Goal: Task Accomplishment & Management: Manage account settings

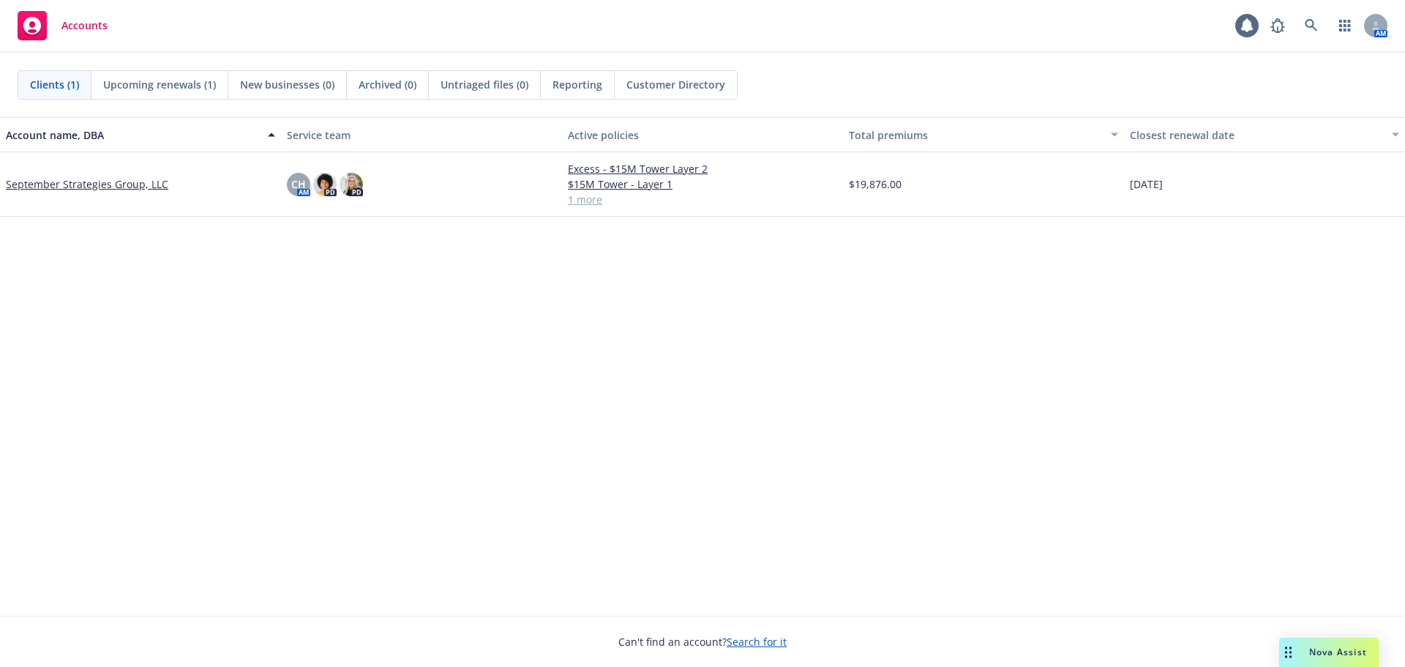
drag, startPoint x: 736, startPoint y: 334, endPoint x: 725, endPoint y: 334, distance: 11.0
click at [735, 334] on div "Account name, DBA Service team Active policies Total premiums Closest renewal d…" at bounding box center [702, 366] width 1405 height 498
click at [607, 383] on div "Account name, DBA Service team Active policies Total premiums Closest renewal d…" at bounding box center [702, 366] width 1405 height 498
click at [609, 334] on div "Account name, DBA Service team Active policies Total premiums Closest renewal d…" at bounding box center [702, 366] width 1405 height 498
click at [618, 440] on div "Account name, DBA Service team Active policies Total premiums Closest renewal d…" at bounding box center [702, 366] width 1405 height 498
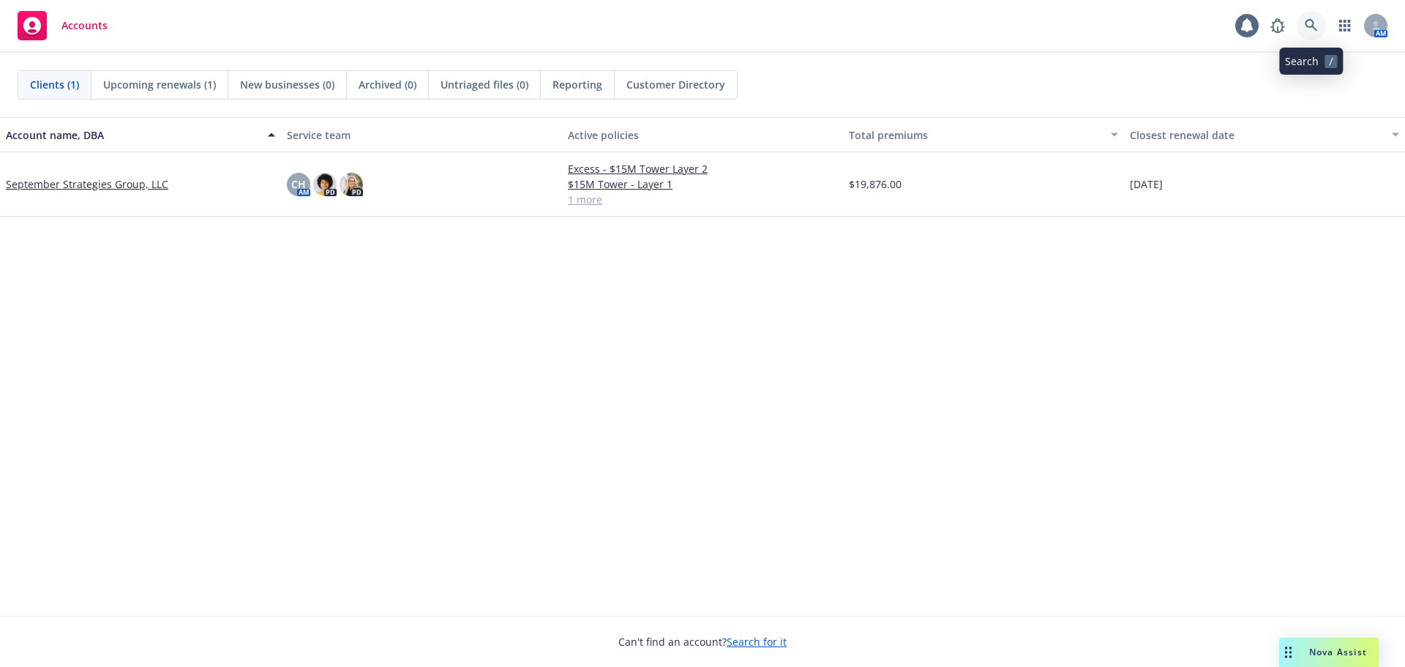
click at [1314, 24] on icon at bounding box center [1311, 25] width 12 height 12
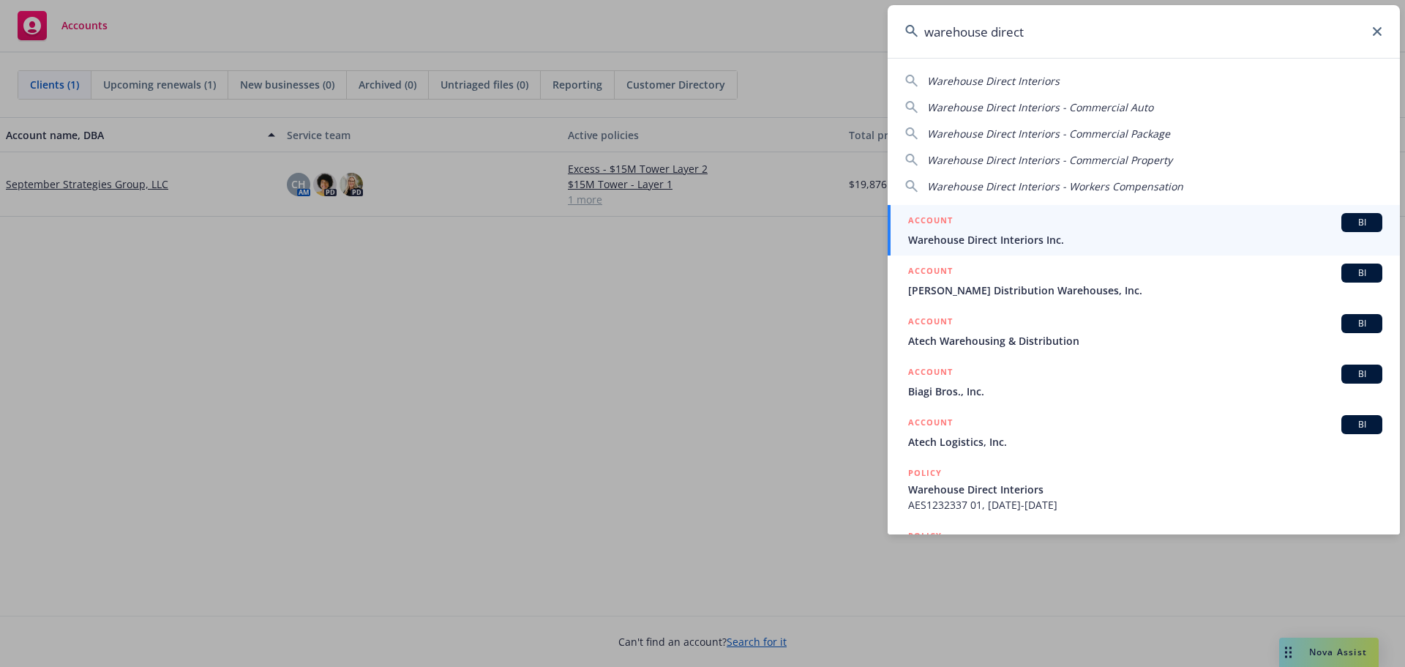
type input "warehouse direct"
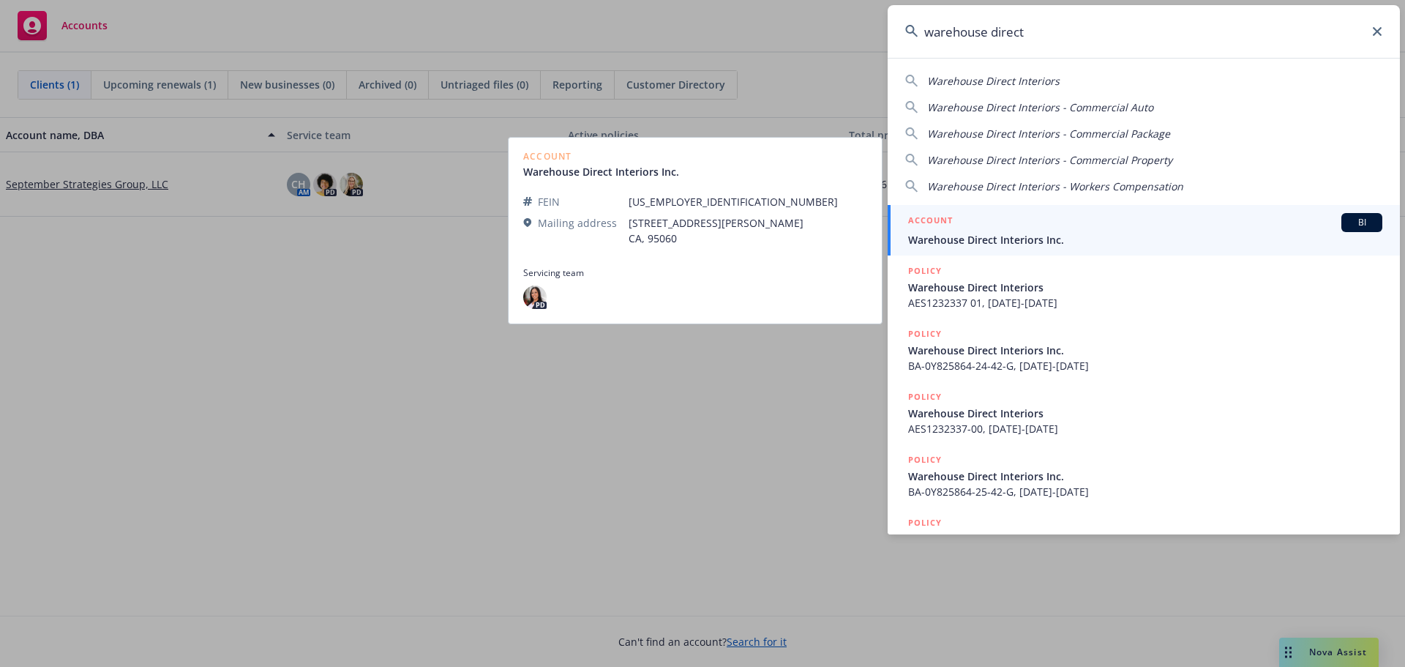
click at [951, 230] on h5 "ACCOUNT" at bounding box center [930, 222] width 45 height 18
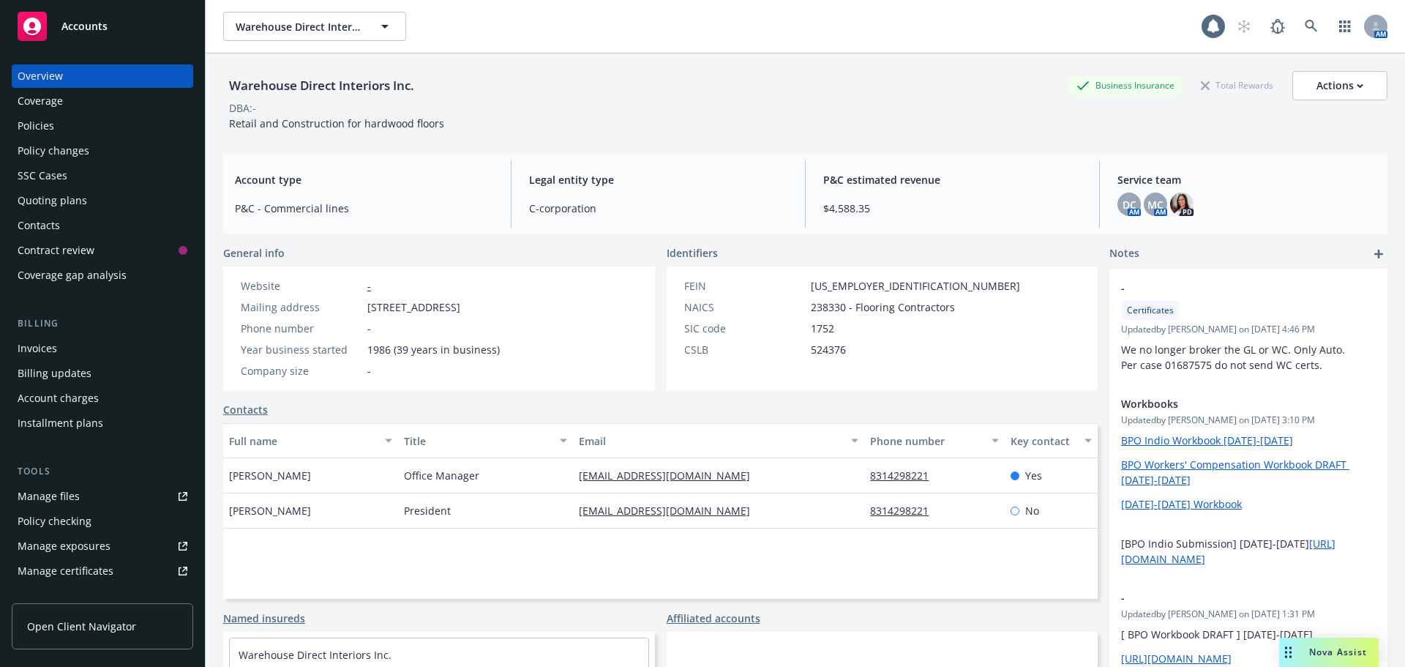
click at [26, 123] on div "Policies" at bounding box center [36, 125] width 37 height 23
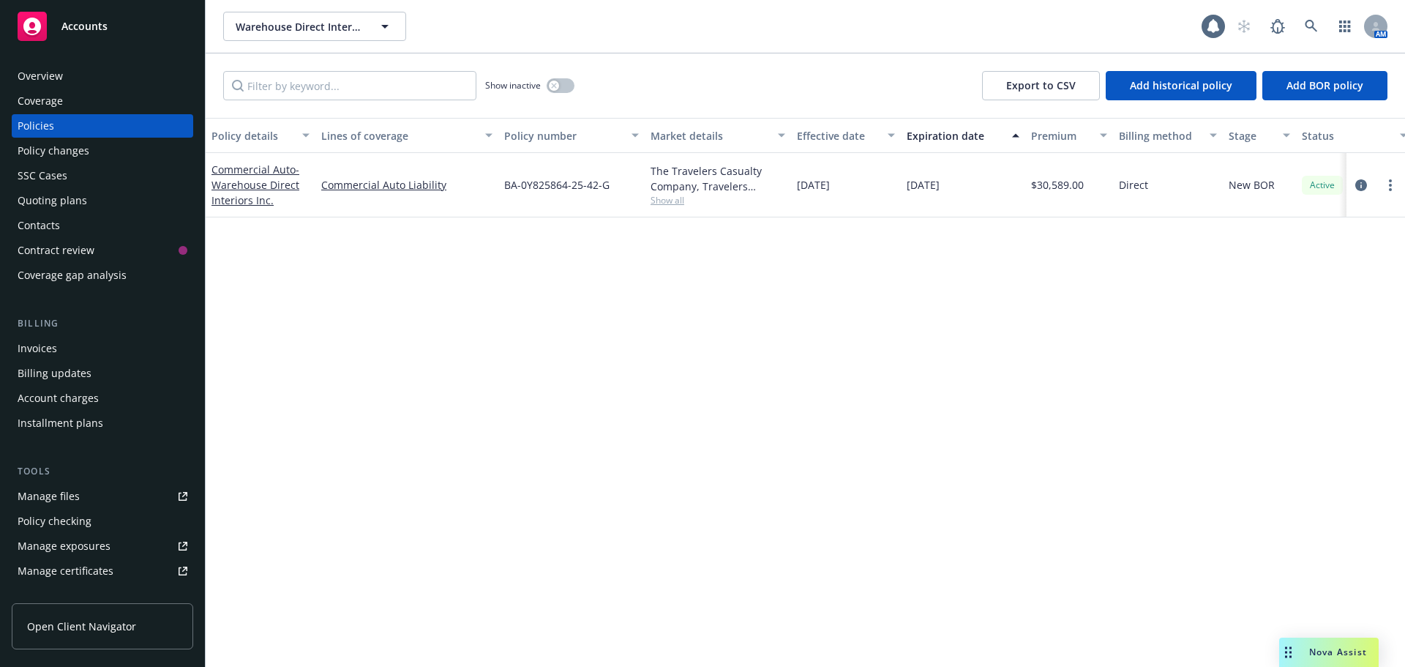
click at [38, 229] on div "Contacts" at bounding box center [39, 225] width 42 height 23
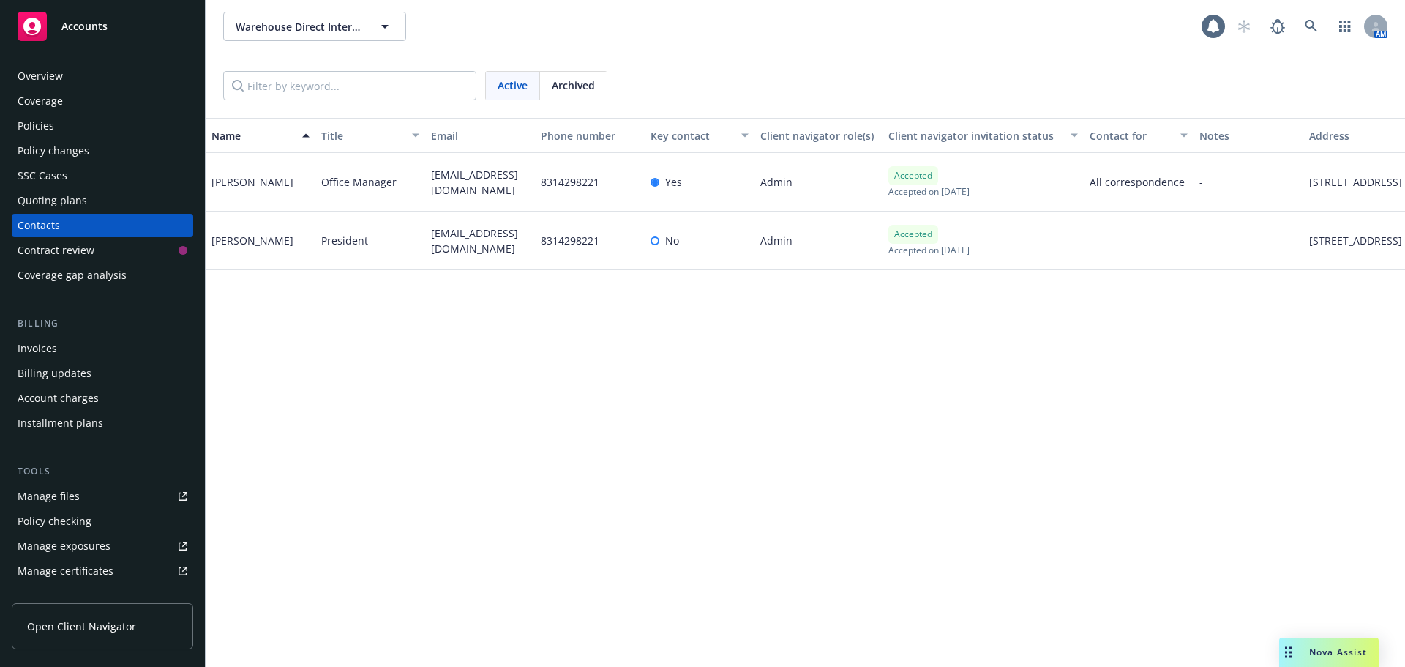
click at [51, 570] on div "Manage certificates" at bounding box center [66, 570] width 96 height 23
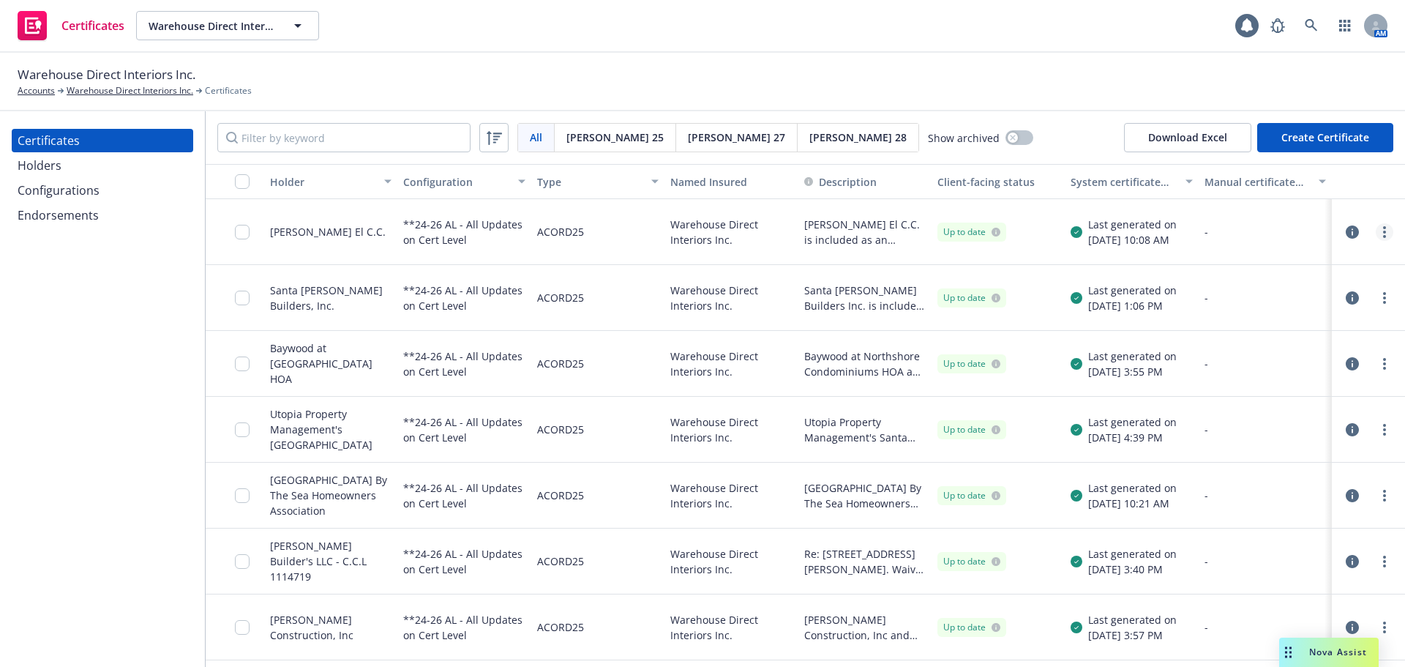
click at [1376, 229] on link "more" at bounding box center [1385, 232] width 18 height 18
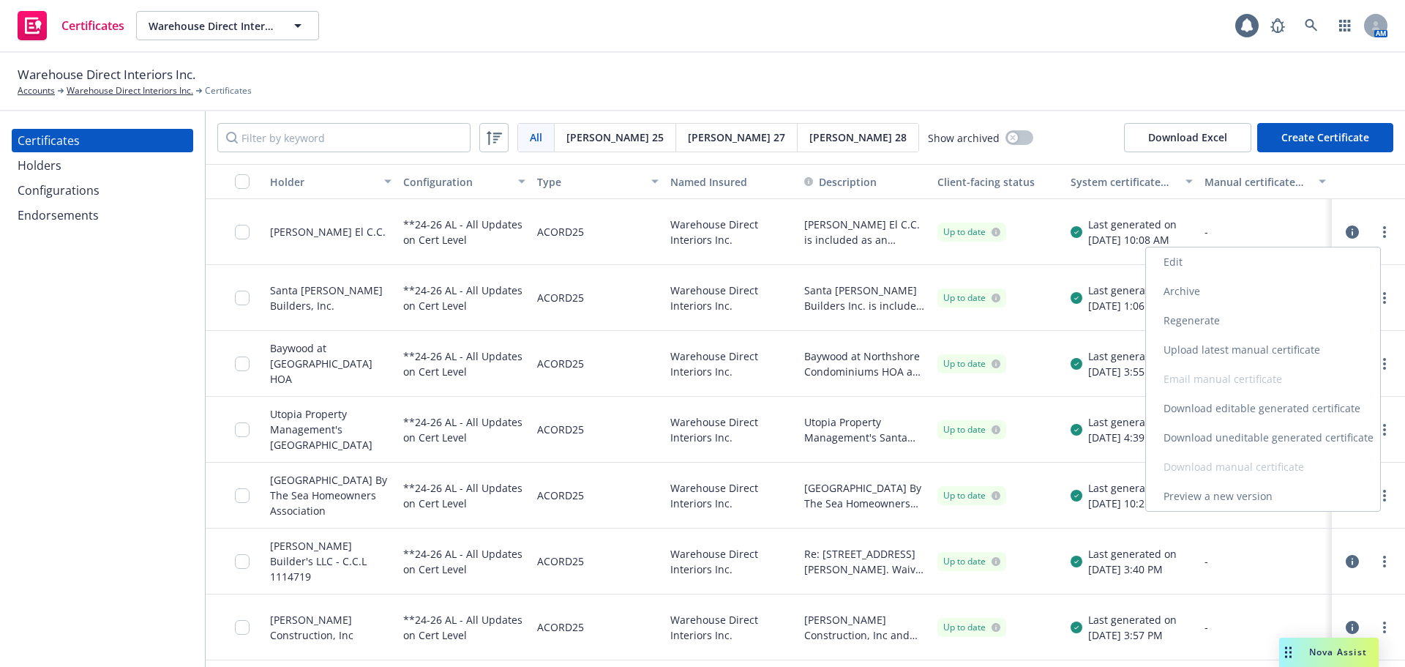
click at [1283, 444] on link "Download uneditable generated certificate" at bounding box center [1263, 437] width 234 height 29
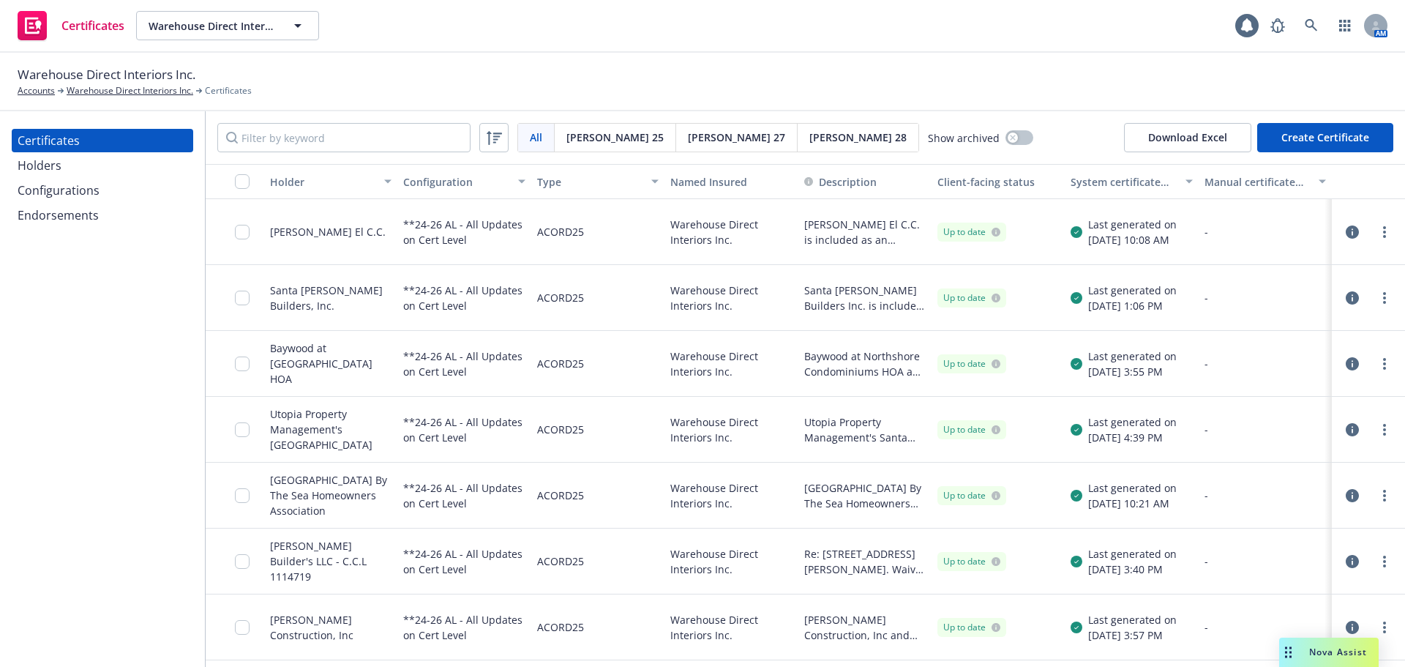
click at [706, 88] on div "Warehouse Direct Interiors Inc. Accounts Warehouse Direct Interiors Inc. Certif…" at bounding box center [703, 81] width 1370 height 32
click at [1305, 20] on icon at bounding box center [1311, 25] width 13 height 13
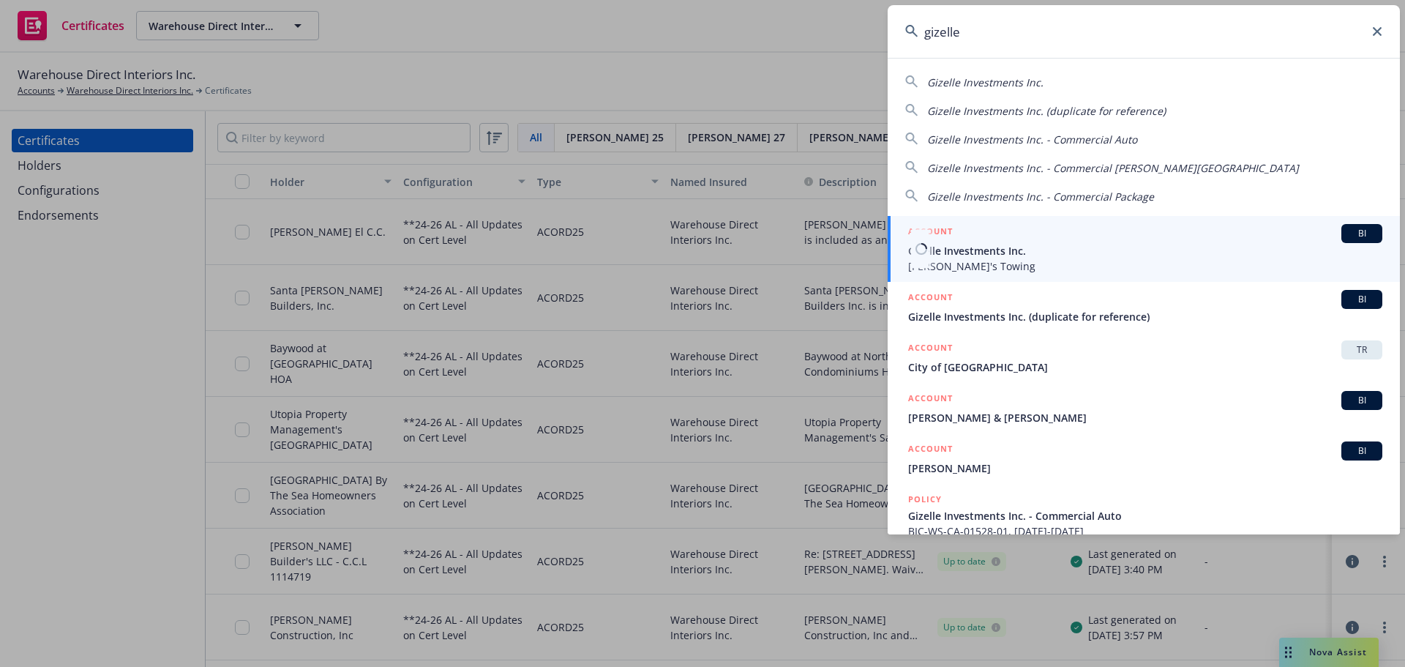
type input "gizelle"
click at [1045, 266] on span "Johnathan's Towing" at bounding box center [1145, 265] width 474 height 15
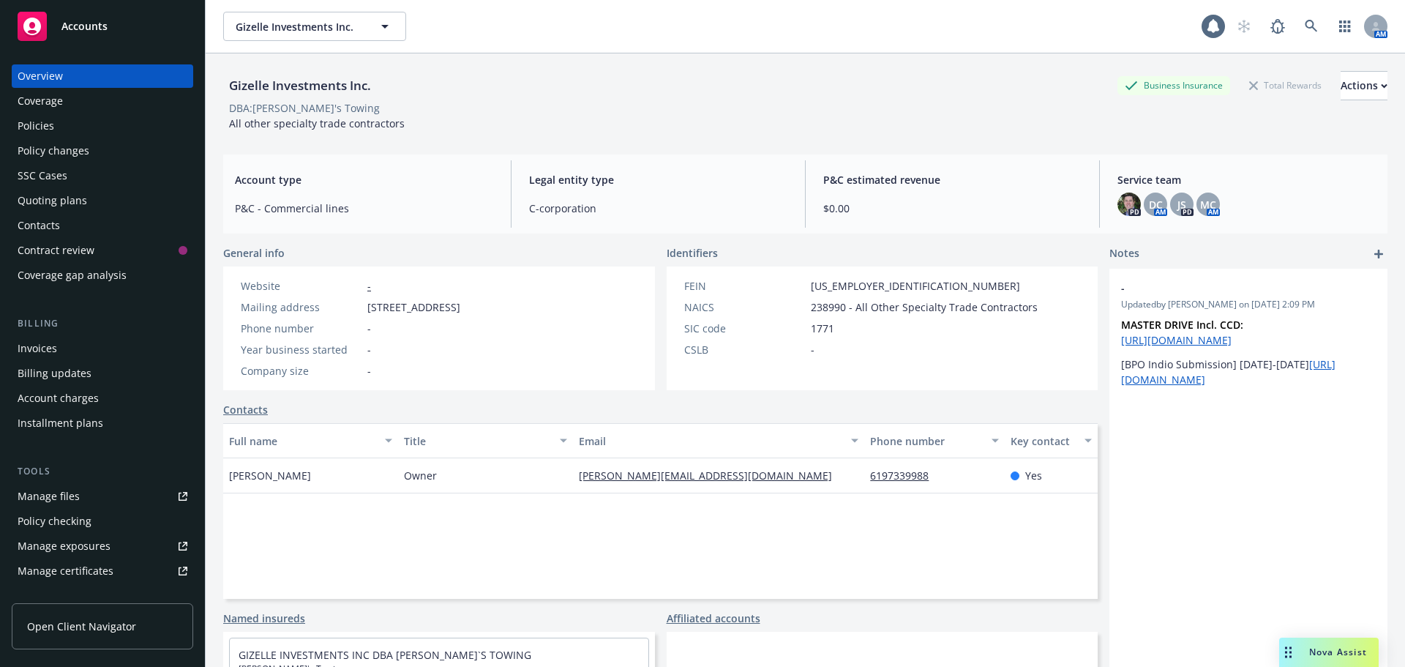
click at [638, 91] on div "Gizelle Investments Inc. Business Insurance Total Rewards Actions" at bounding box center [805, 85] width 1164 height 29
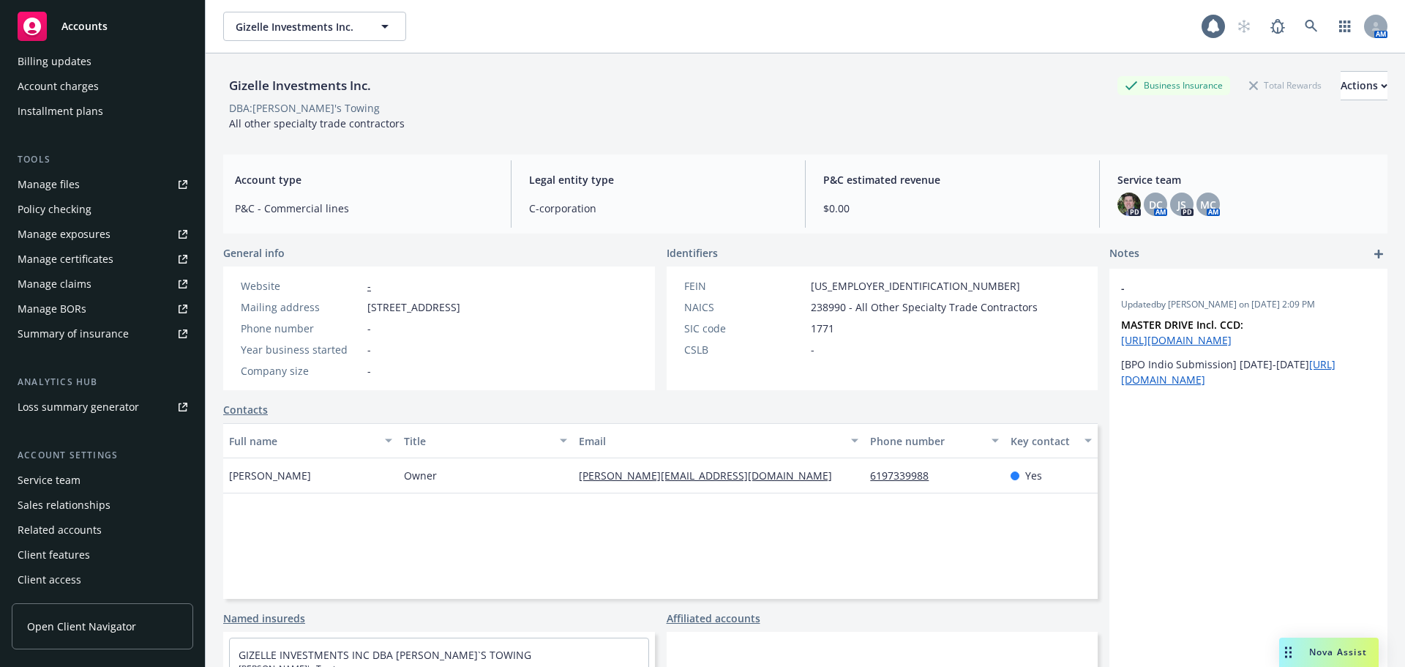
click at [59, 483] on div "Service team" at bounding box center [49, 479] width 63 height 23
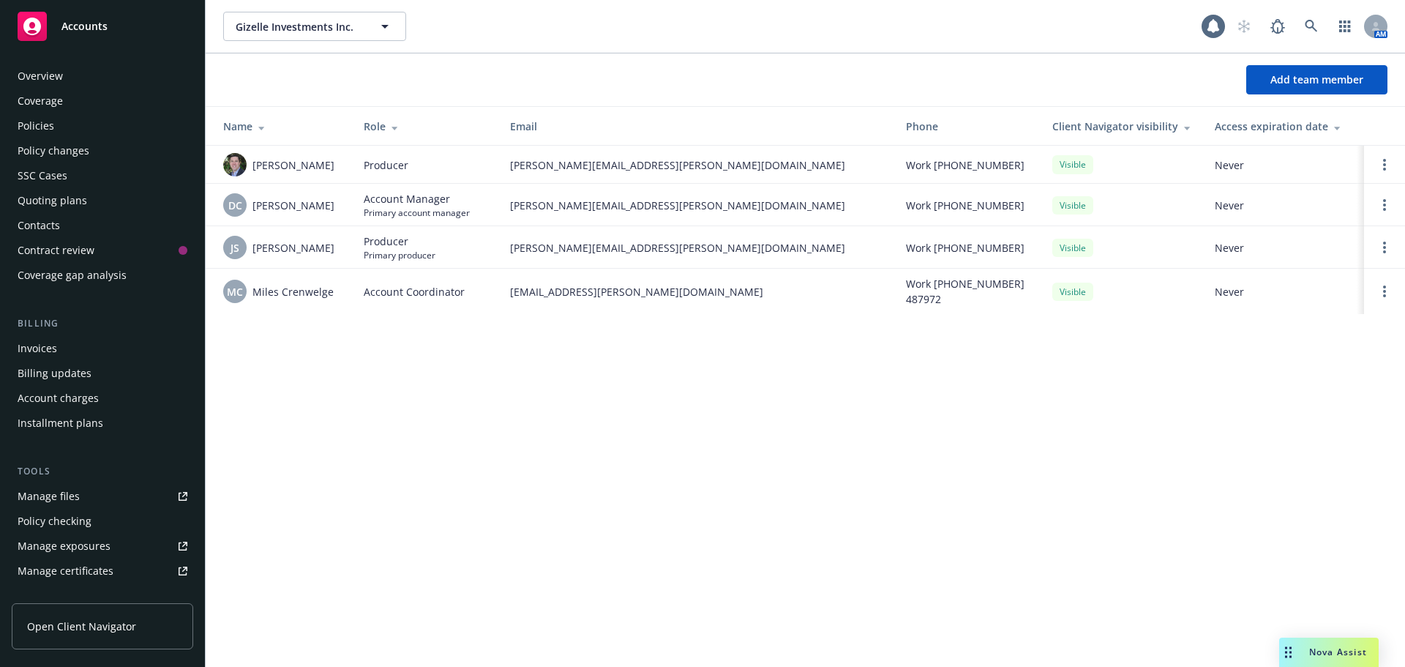
click at [95, 222] on div "Contacts" at bounding box center [103, 225] width 170 height 23
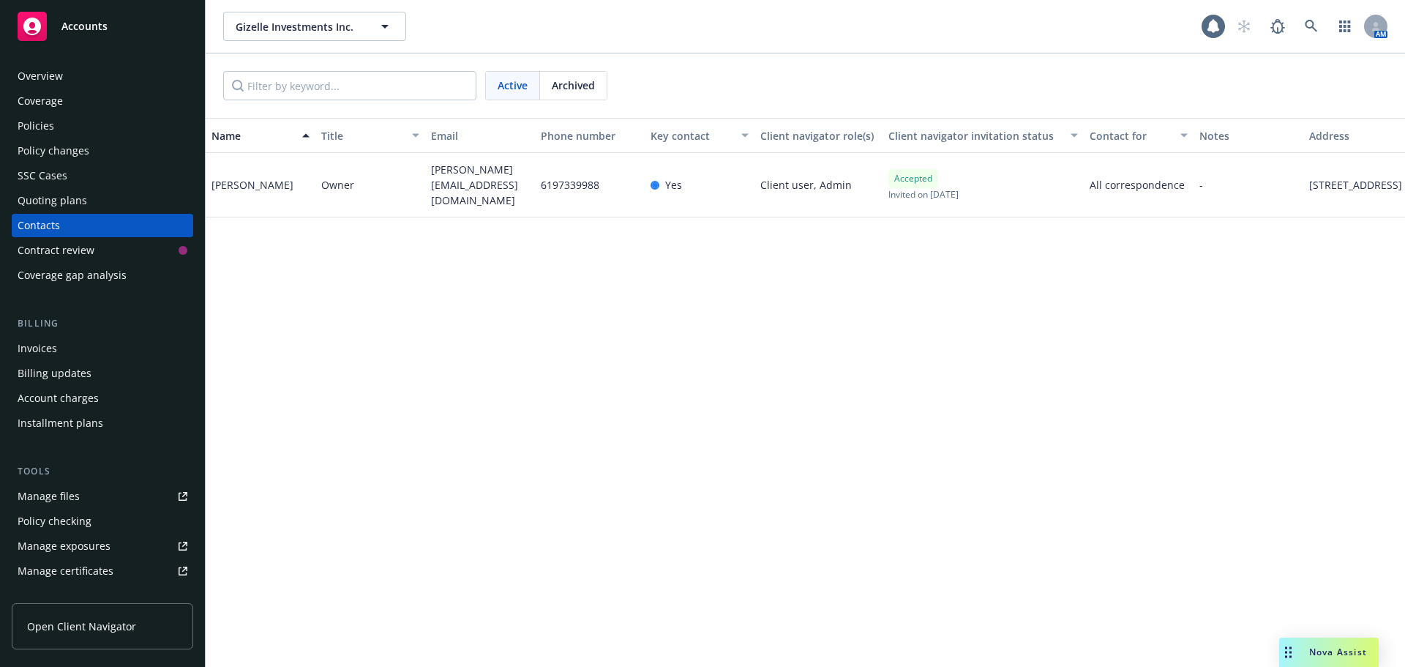
click at [37, 125] on div "Policies" at bounding box center [36, 125] width 37 height 23
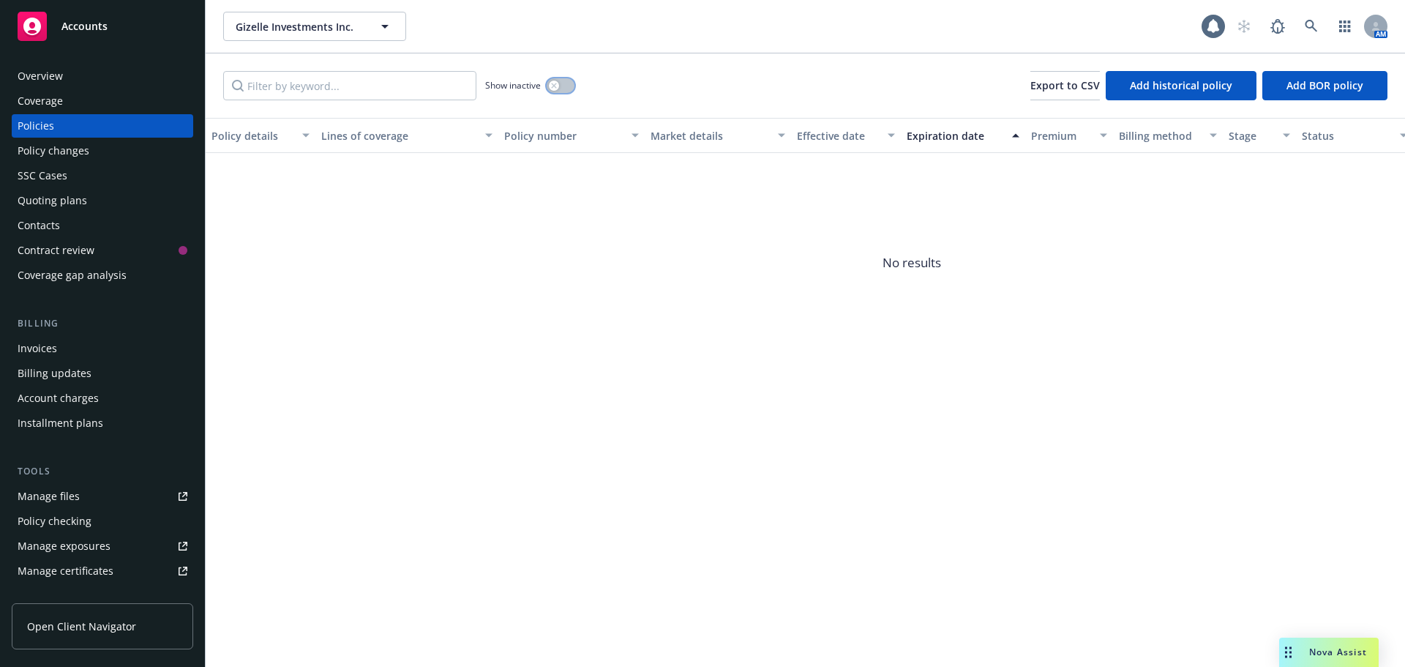
click at [553, 87] on icon "button" at bounding box center [553, 85] width 5 height 5
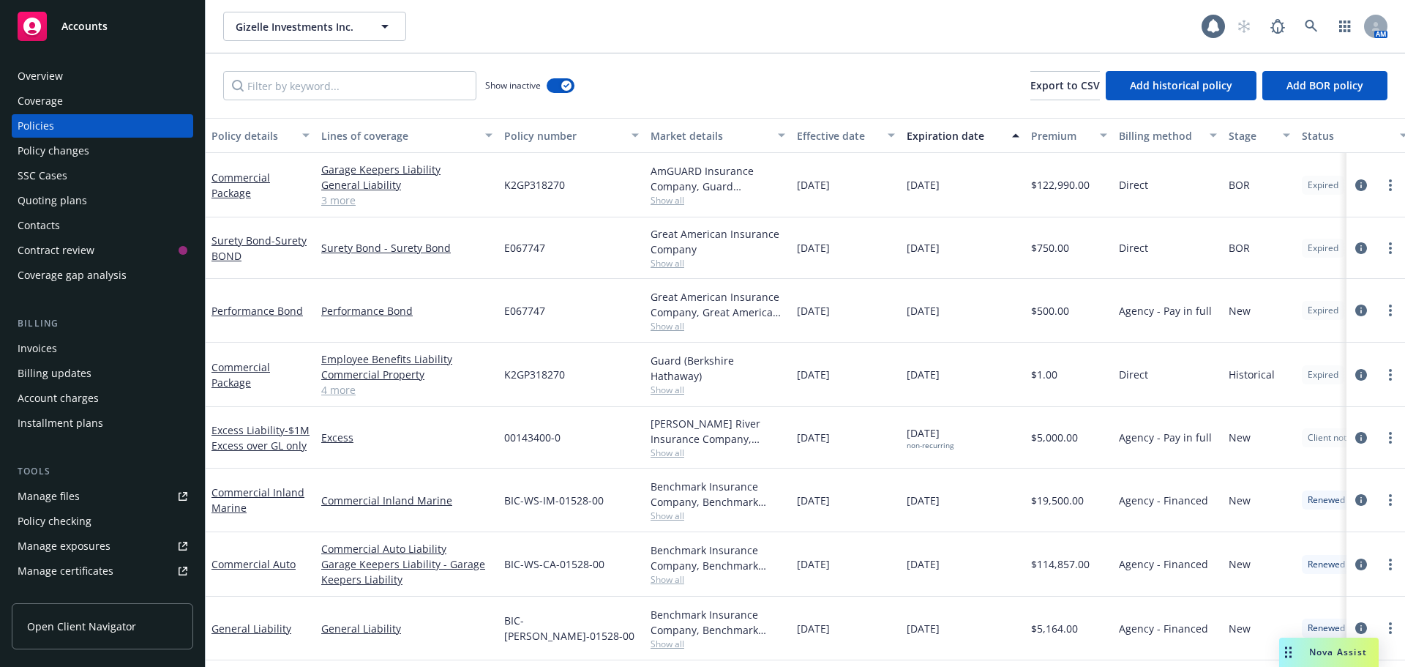
click at [839, 131] on div "Effective date" at bounding box center [838, 135] width 82 height 15
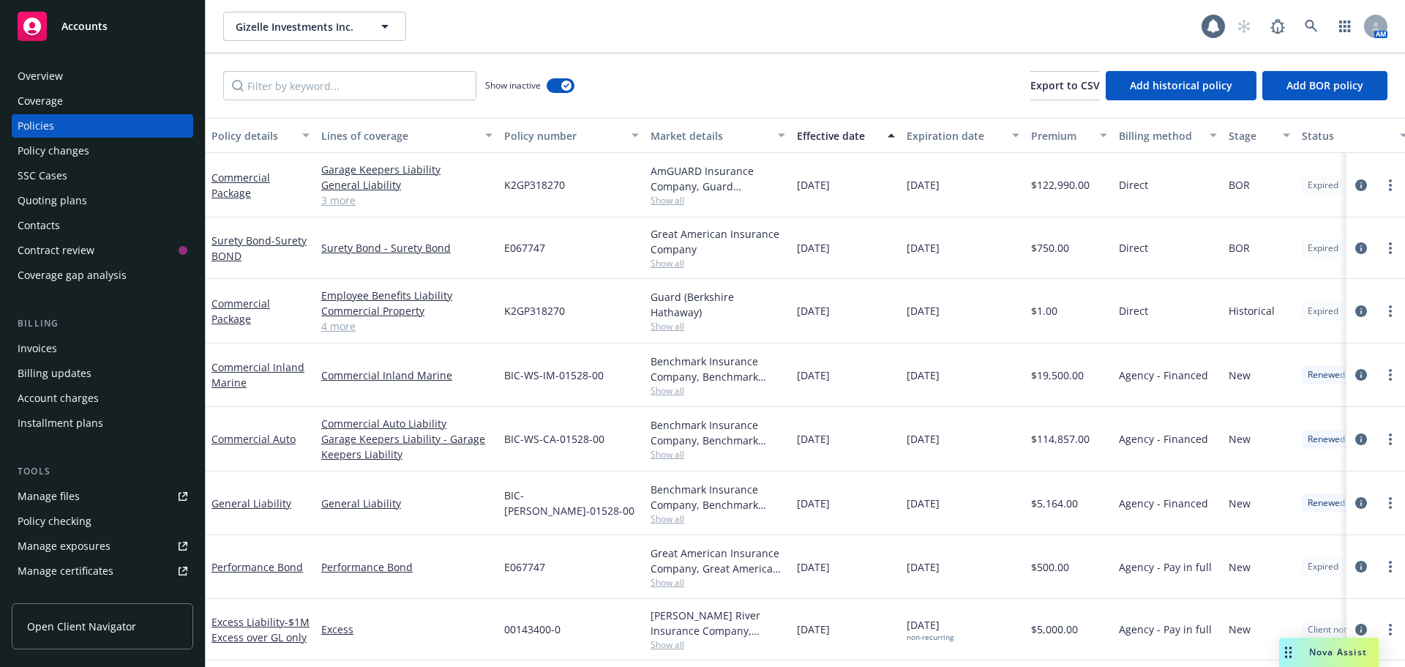
click at [839, 131] on div "Effective date" at bounding box center [838, 135] width 82 height 15
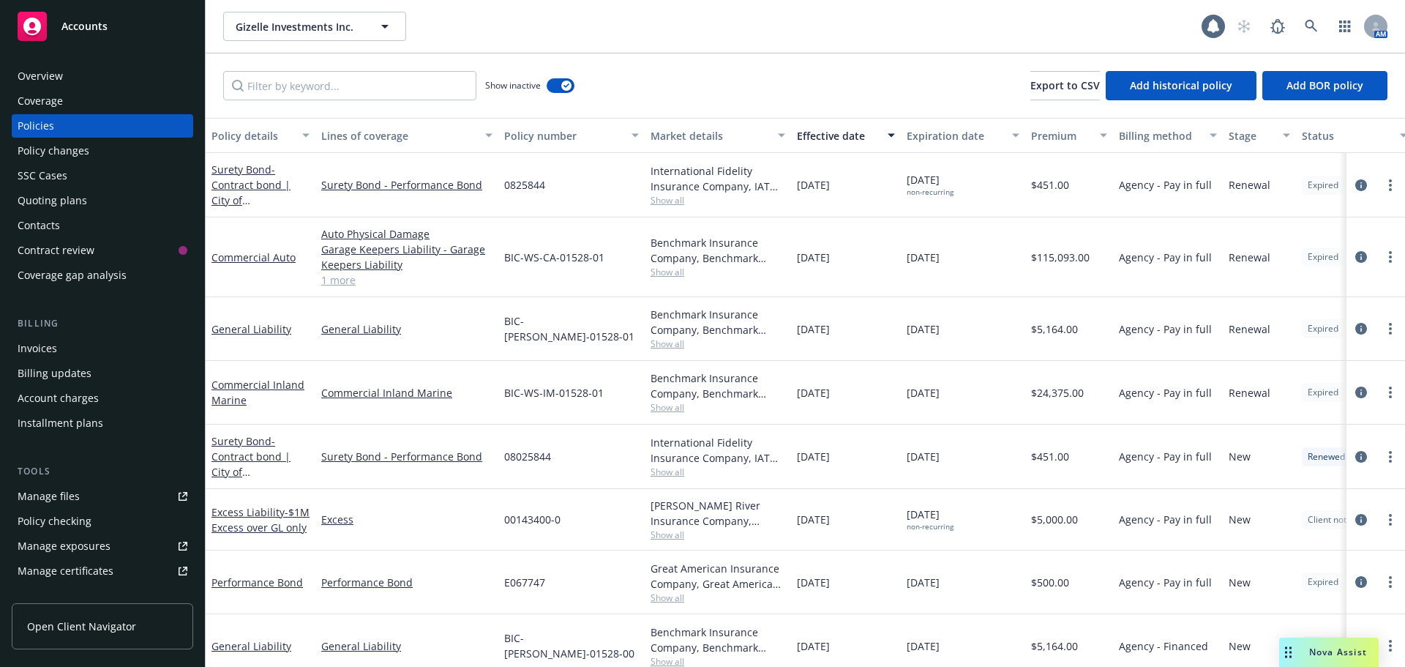
click at [60, 228] on div "Contacts" at bounding box center [103, 225] width 170 height 23
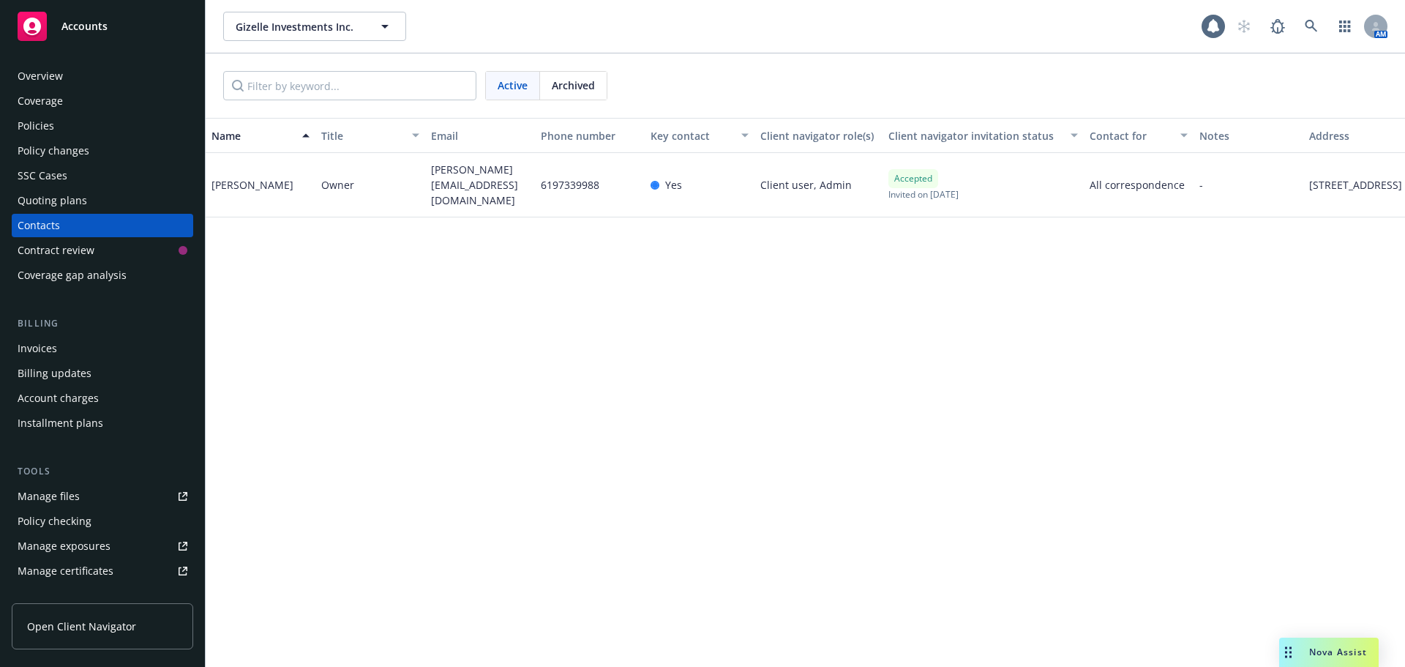
click at [582, 341] on div "Name Title Email Phone number Key contact Client navigator role(s) Client navig…" at bounding box center [806, 392] width 1200 height 549
click at [49, 123] on div "Policies" at bounding box center [36, 125] width 37 height 23
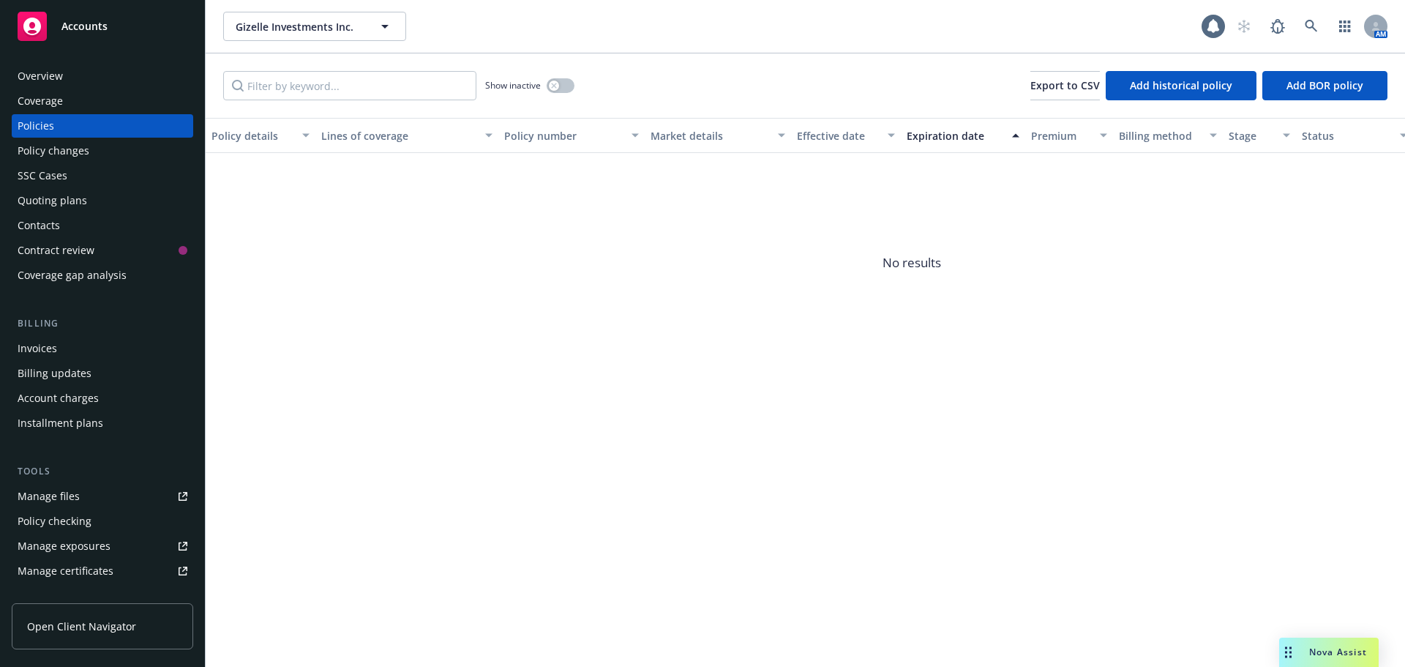
click at [55, 493] on div "Manage files" at bounding box center [49, 496] width 62 height 23
click at [44, 198] on div "Quoting plans" at bounding box center [53, 200] width 70 height 23
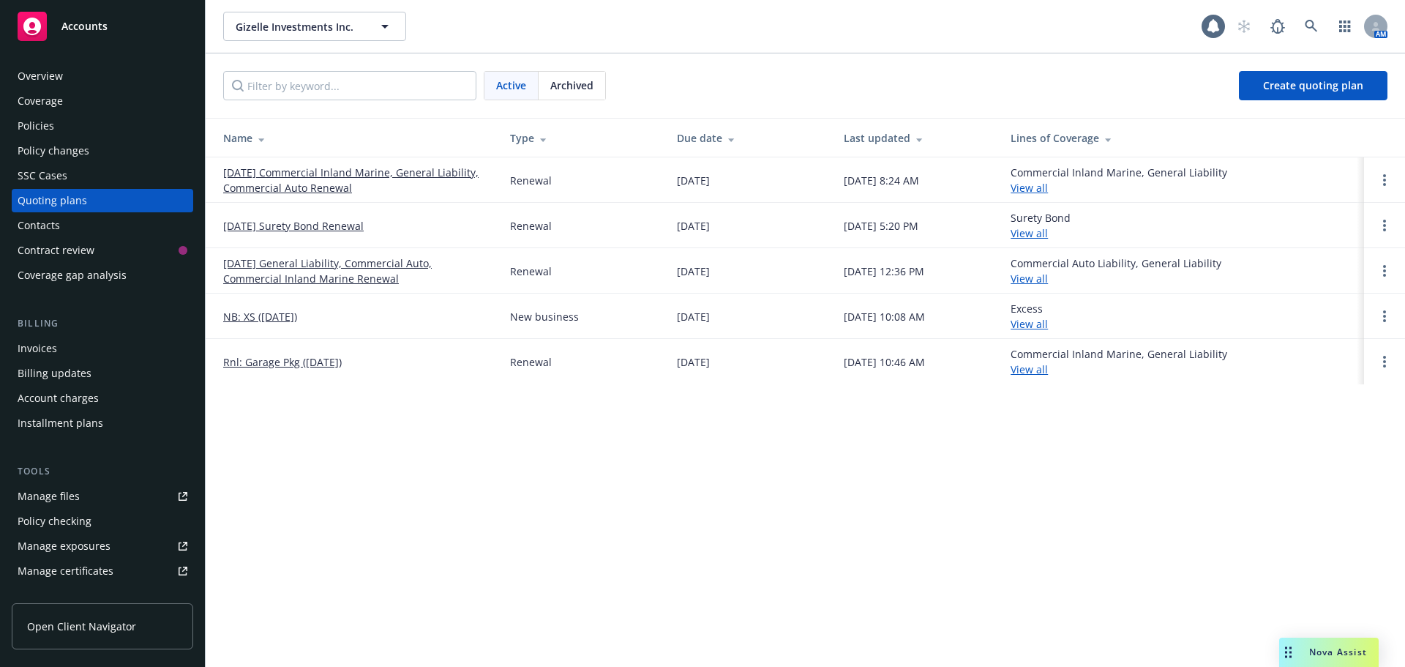
click at [305, 185] on link "[DATE] Commercial Inland Marine, General Liability, Commercial Auto Renewal" at bounding box center [354, 180] width 263 height 31
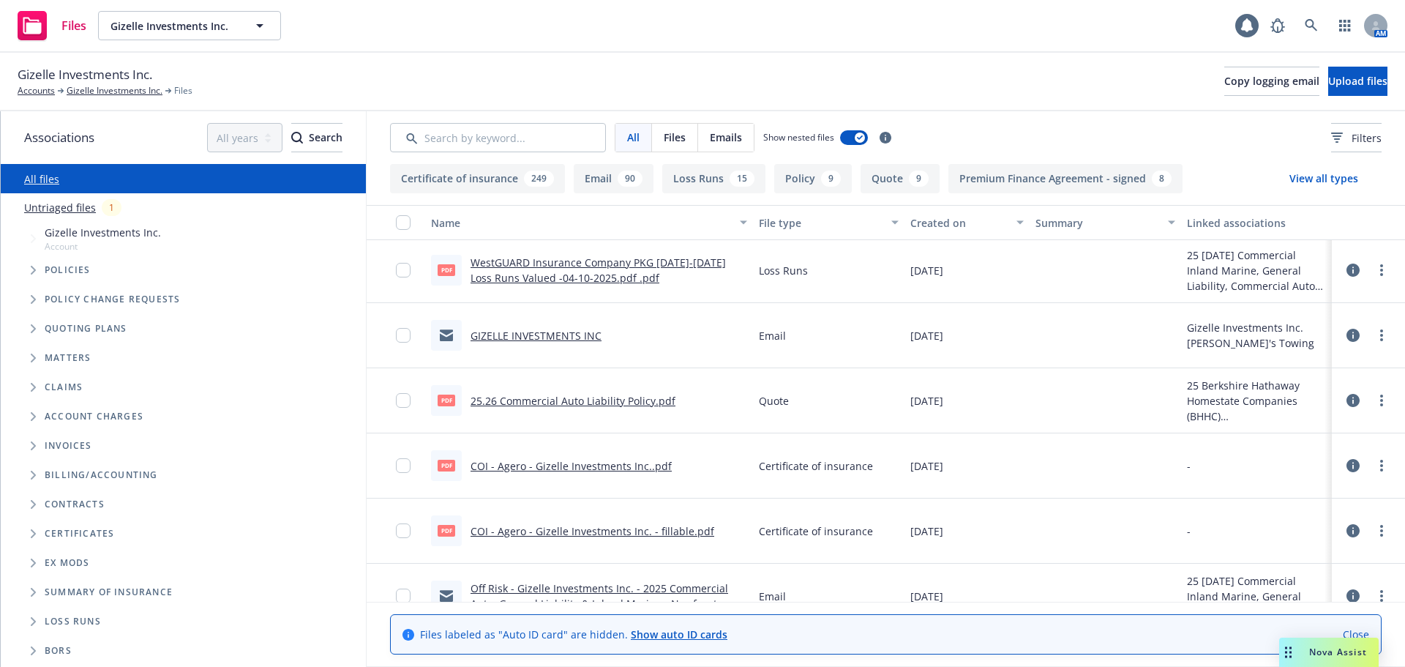
scroll to position [220, 0]
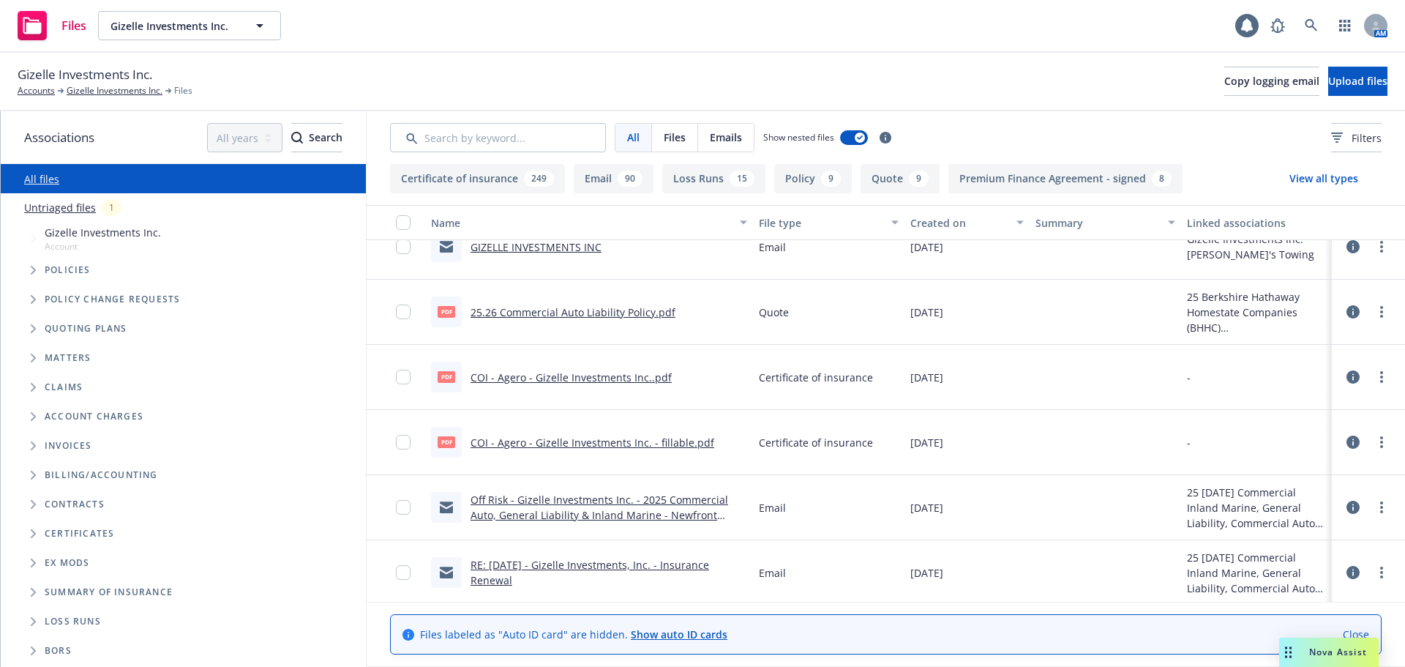
click at [620, 313] on link "25.26 Commercial Auto Liability Policy.pdf" at bounding box center [573, 312] width 205 height 14
click at [104, 329] on span "Quoting plans" at bounding box center [86, 328] width 83 height 9
click at [31, 329] on icon "Tree Example" at bounding box center [34, 328] width 6 height 9
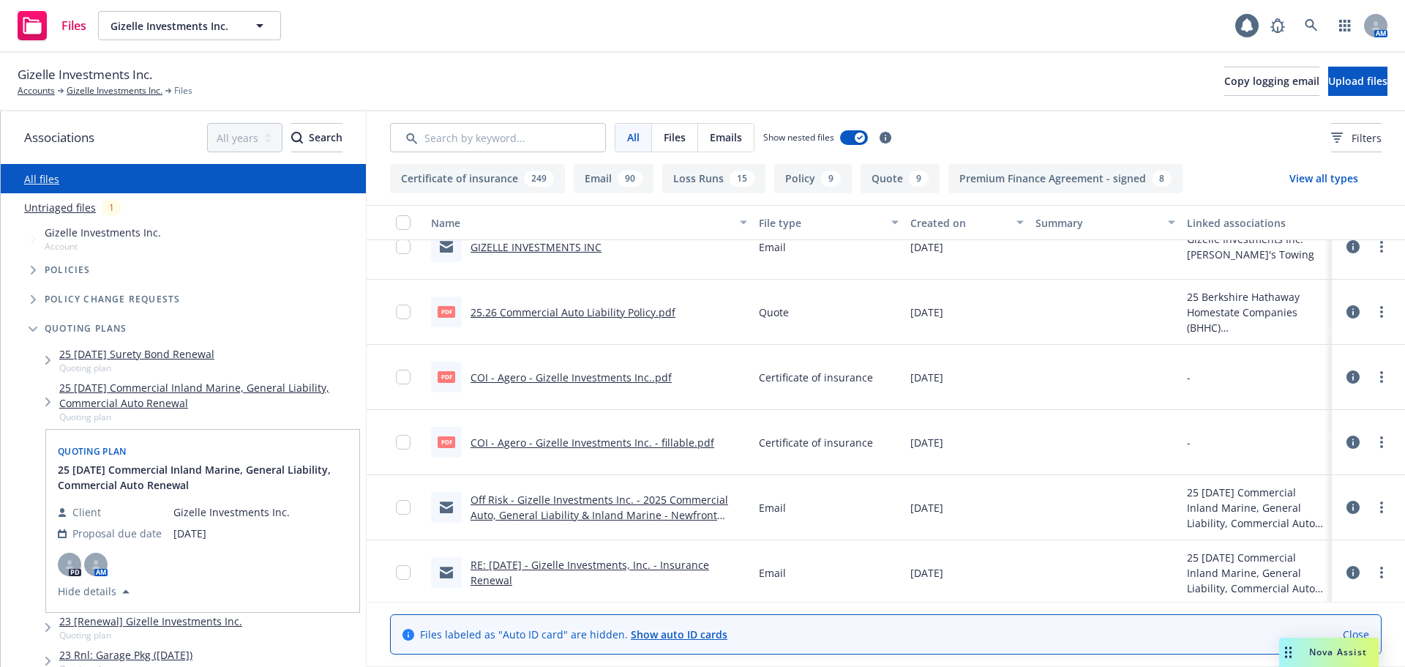
click at [111, 387] on link "25 04/10/25 Commercial Inland Marine, General Liability, Commercial Auto Renewal" at bounding box center [209, 395] width 301 height 31
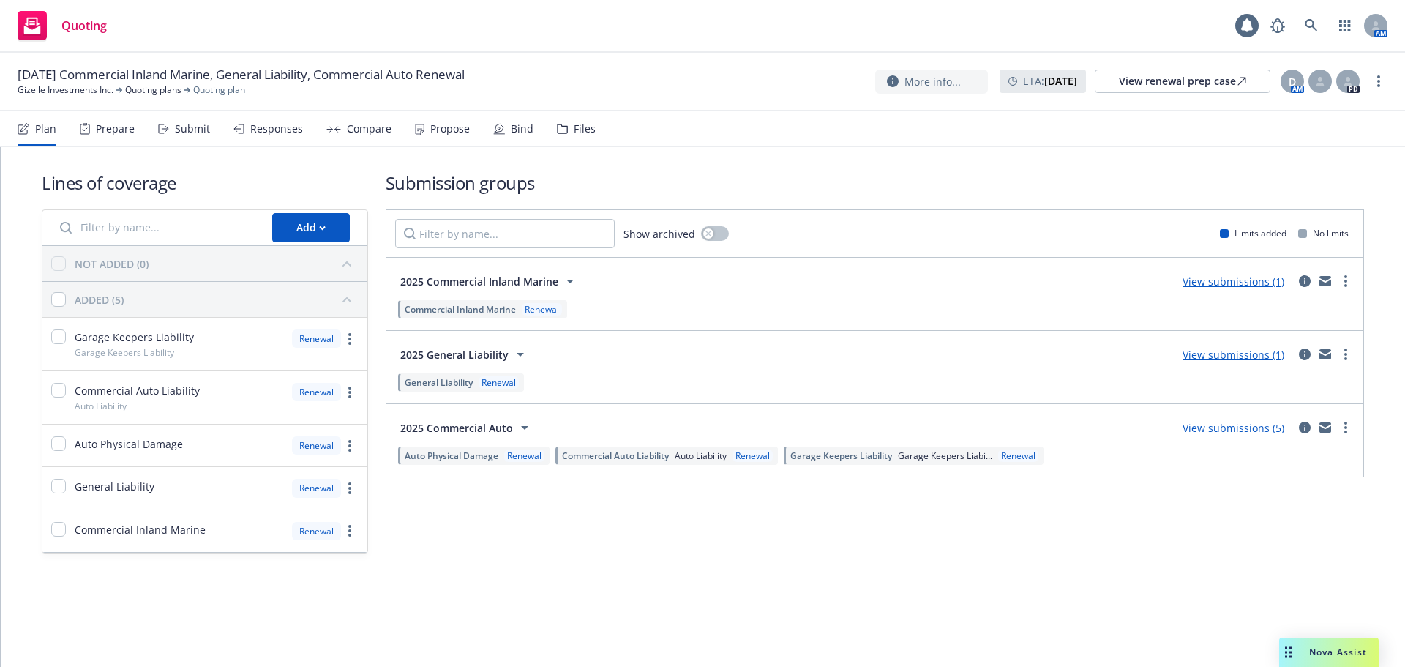
click at [438, 127] on div "Propose" at bounding box center [450, 129] width 40 height 12
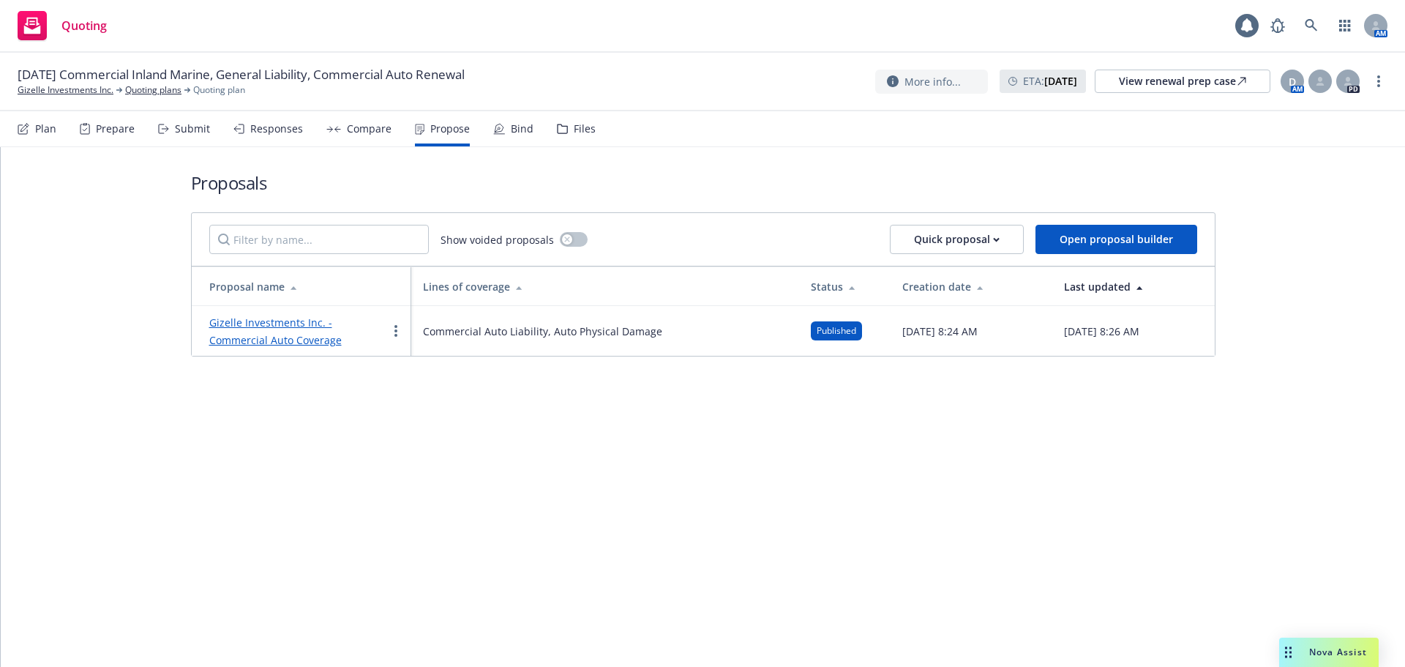
click at [511, 127] on div "Bind" at bounding box center [522, 129] width 23 height 12
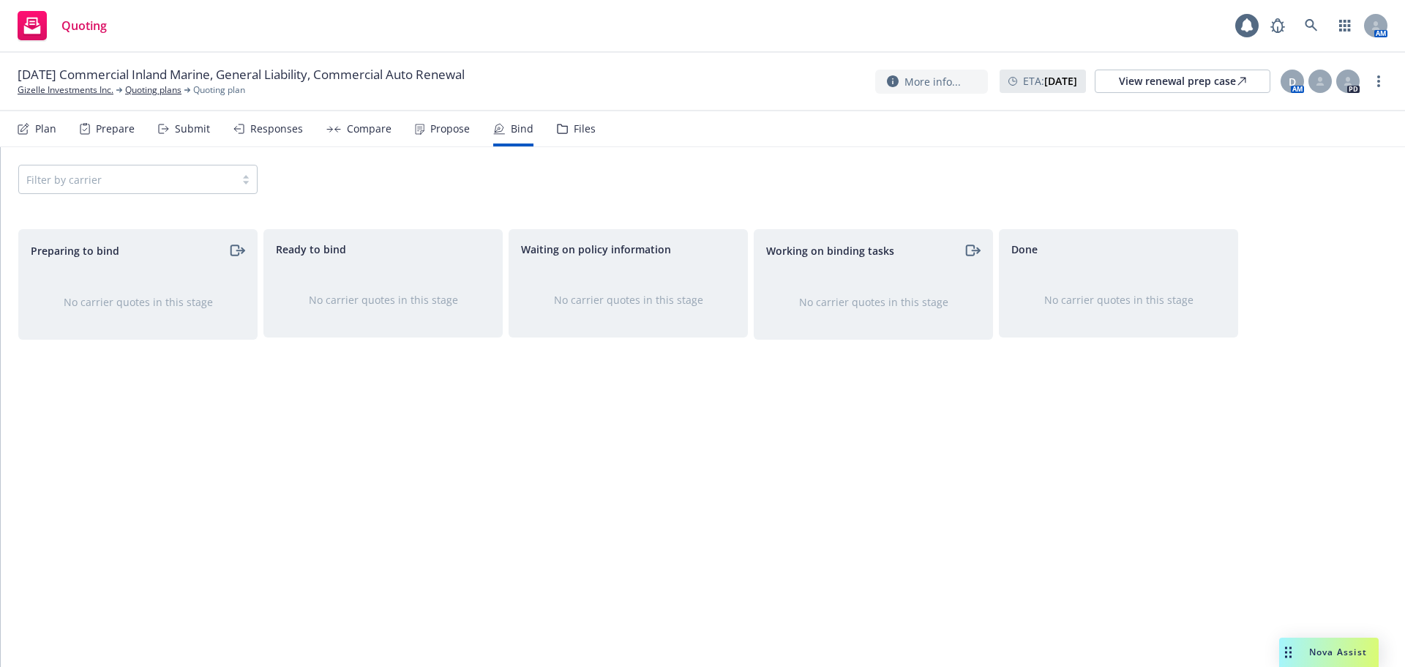
click at [430, 125] on div "Propose" at bounding box center [450, 129] width 40 height 12
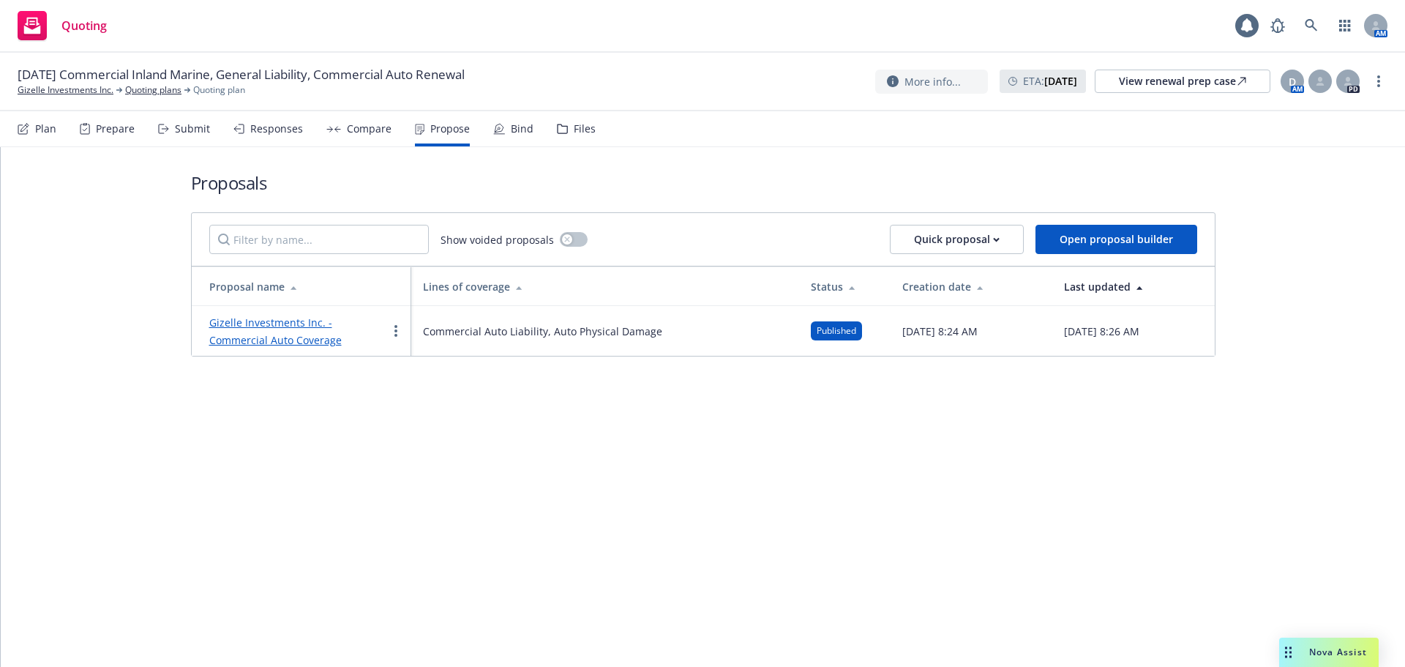
click at [645, 444] on div "Proposals Show voided proposals Quick proposal Open proposal builder Proposal n…" at bounding box center [703, 407] width 1405 height 520
